Goal: Find specific page/section: Find specific page/section

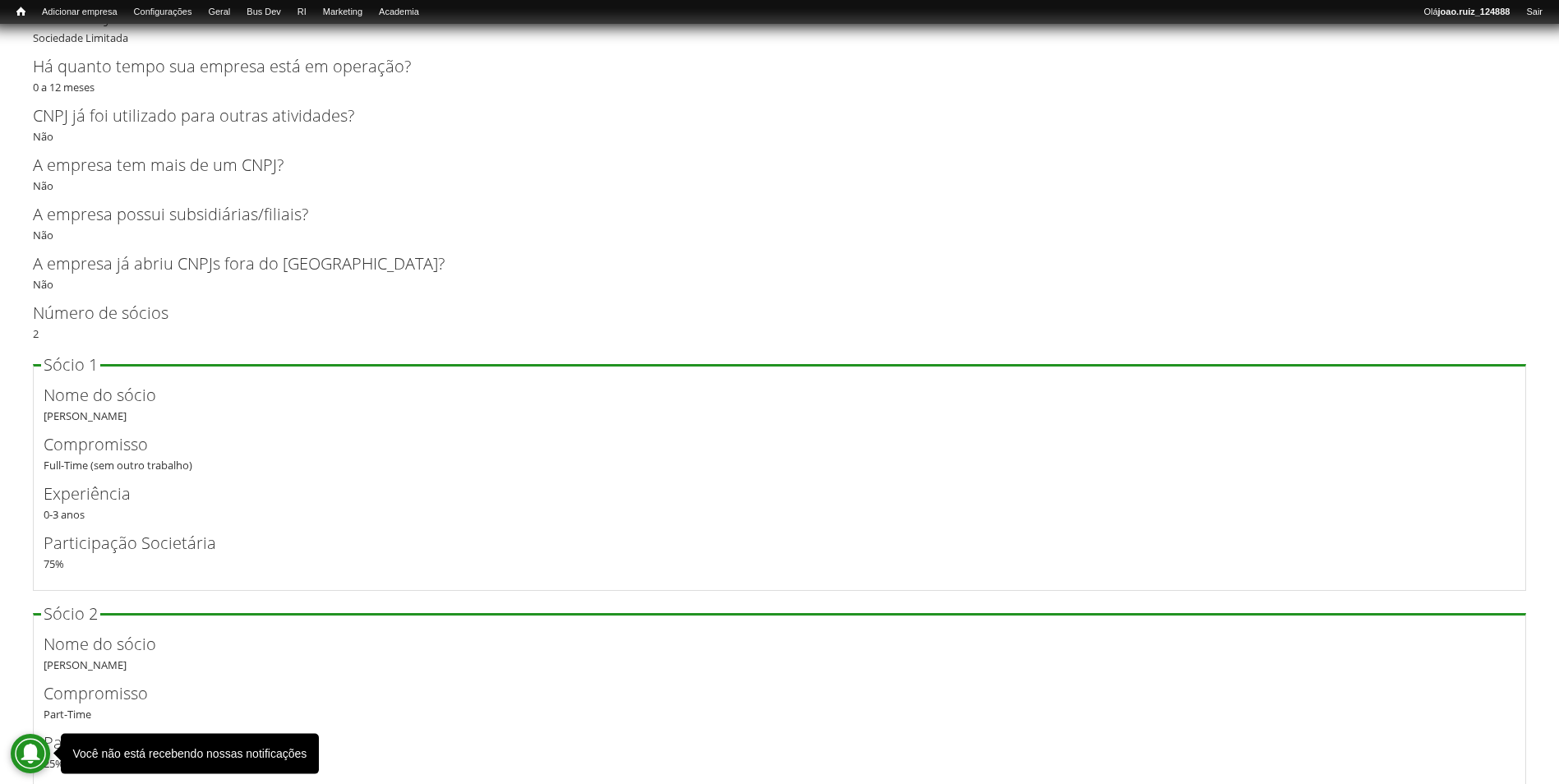
scroll to position [3481, 0]
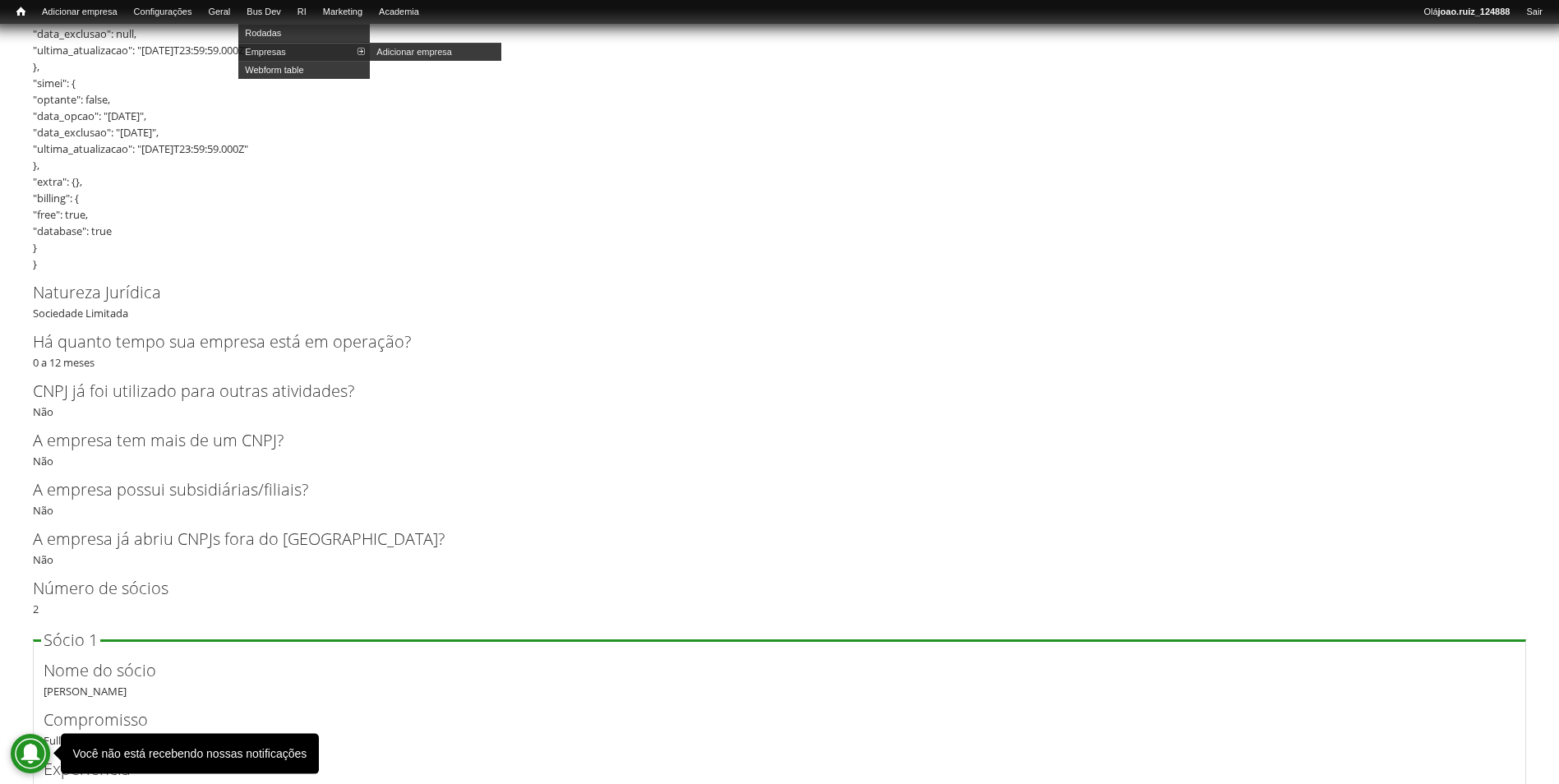
click at [284, 49] on link "Empresas" at bounding box center [304, 52] width 132 height 18
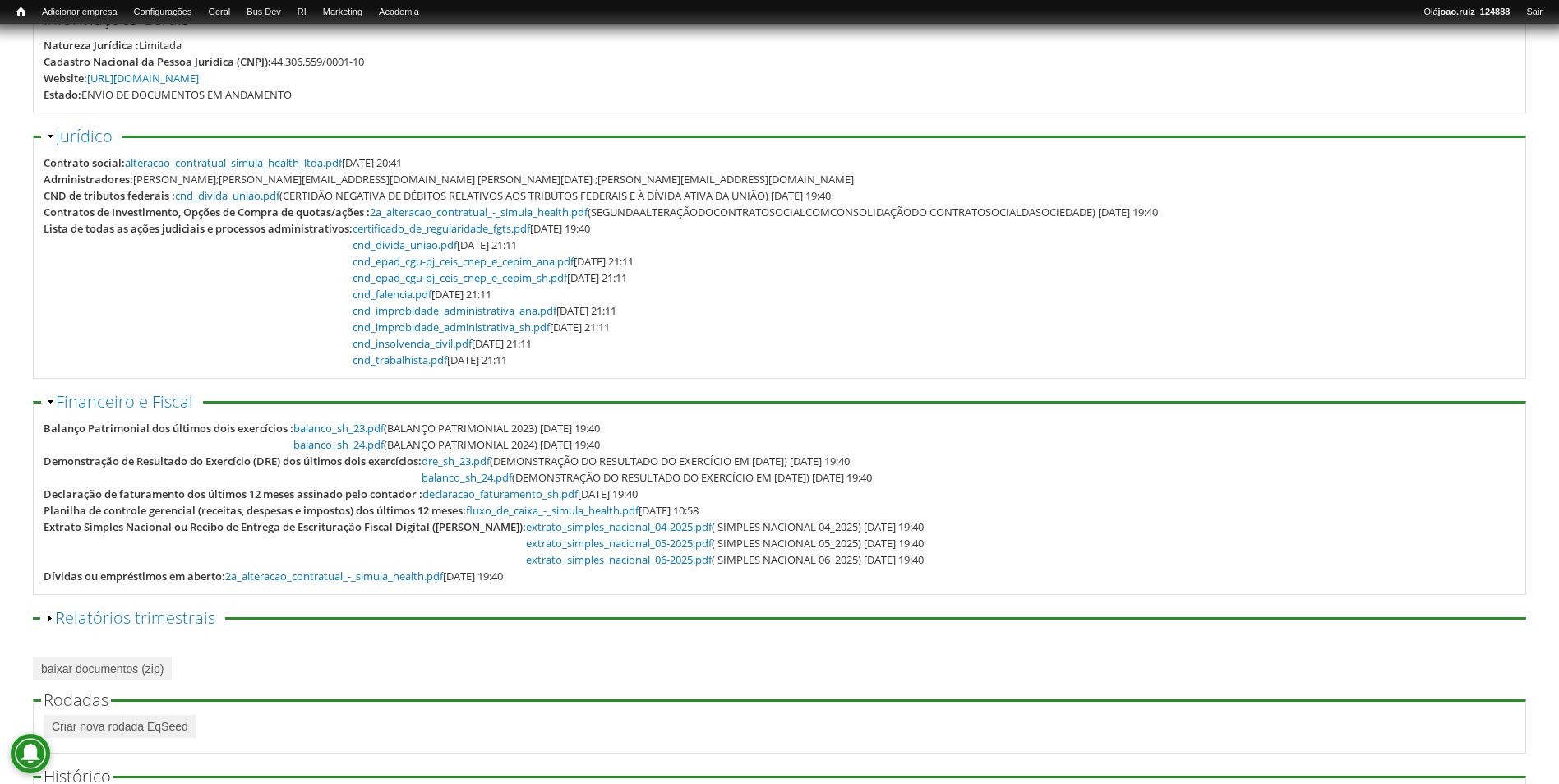
scroll to position [164, 0]
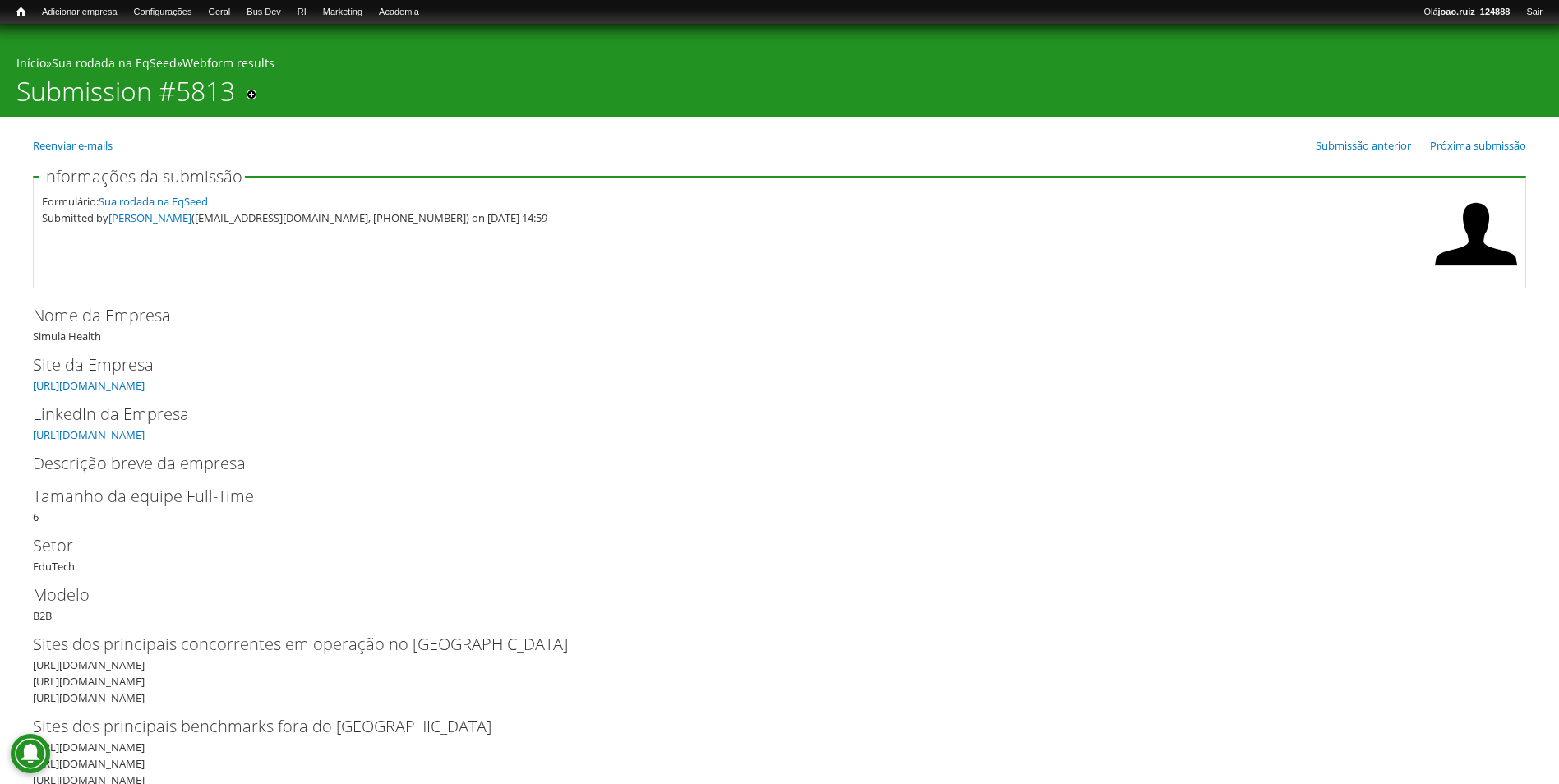
click at [145, 435] on link "https://br.linkedin.com/company/simulahealth" at bounding box center [89, 434] width 112 height 15
